Goal: Transaction & Acquisition: Purchase product/service

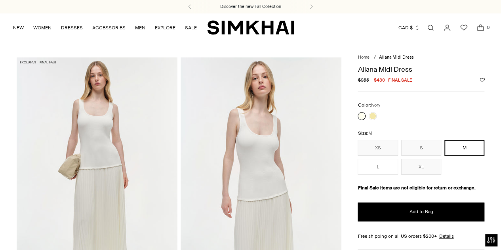
drag, startPoint x: 368, startPoint y: 81, endPoint x: 356, endPoint y: 80, distance: 12.3
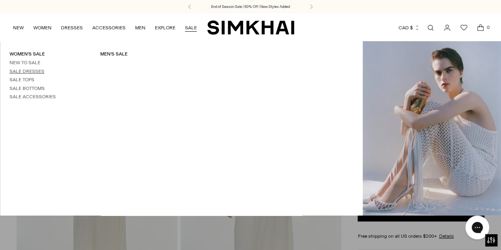
click at [28, 72] on link "Sale Dresses" at bounding box center [26, 71] width 35 height 6
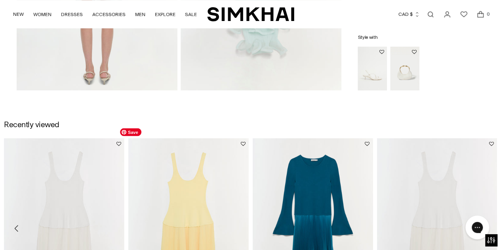
scroll to position [814, 0]
